Goal: Find specific page/section: Find specific page/section

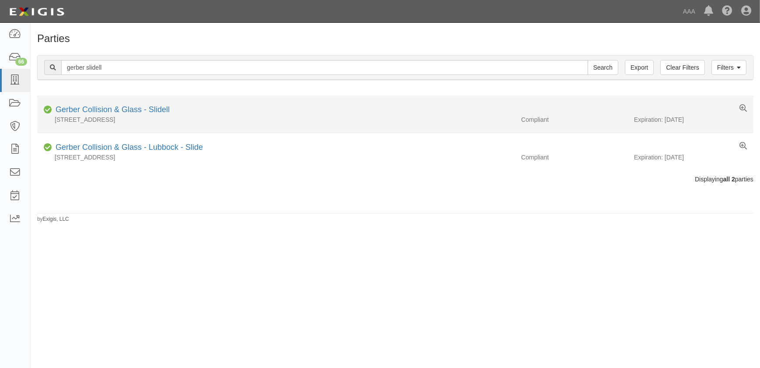
click at [136, 114] on div "Gerber Collision & Glass - Slidell" at bounding box center [111, 109] width 118 height 11
click at [134, 107] on link "Gerber Collision & Glass - Slidell" at bounding box center [113, 109] width 114 height 9
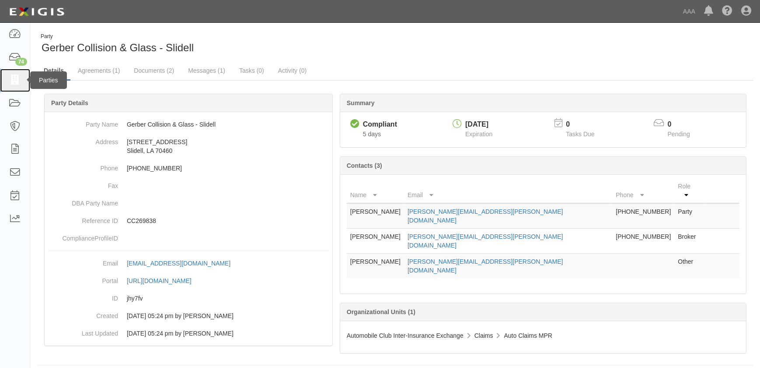
click at [15, 83] on icon at bounding box center [15, 80] width 12 height 10
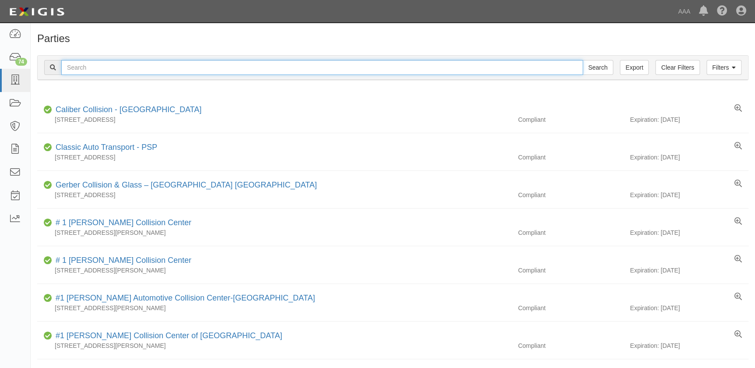
click at [114, 70] on input "text" at bounding box center [322, 67] width 522 height 15
type input "mclarty north"
click at [582, 60] on input "Search" at bounding box center [597, 67] width 31 height 15
